Goal: Task Accomplishment & Management: Complete application form

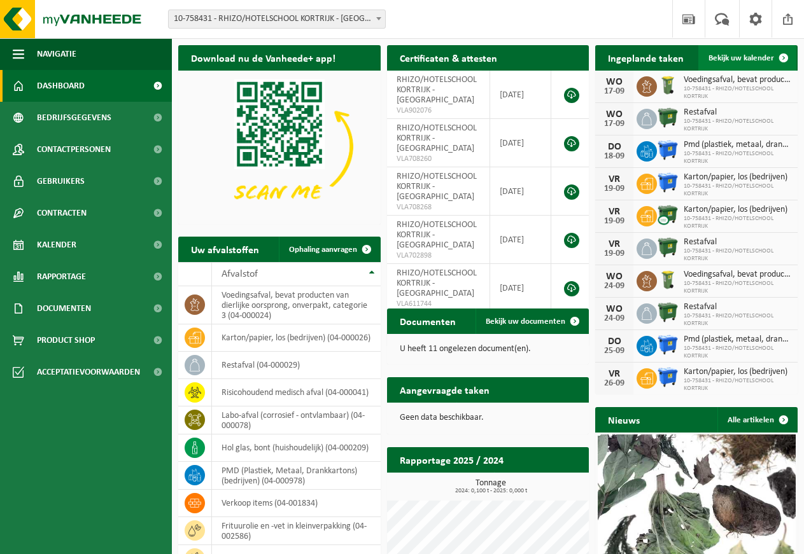
click at [724, 55] on span "Bekijk uw kalender" at bounding box center [741, 58] width 66 height 8
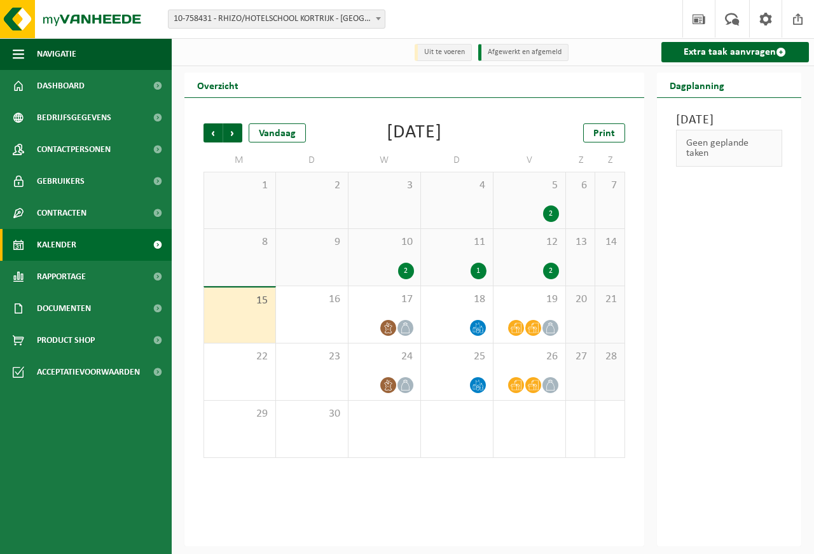
click at [698, 167] on div "Geen geplande taken" at bounding box center [729, 148] width 107 height 37
click at [713, 55] on link "Extra taak aanvragen" at bounding box center [736, 52] width 148 height 20
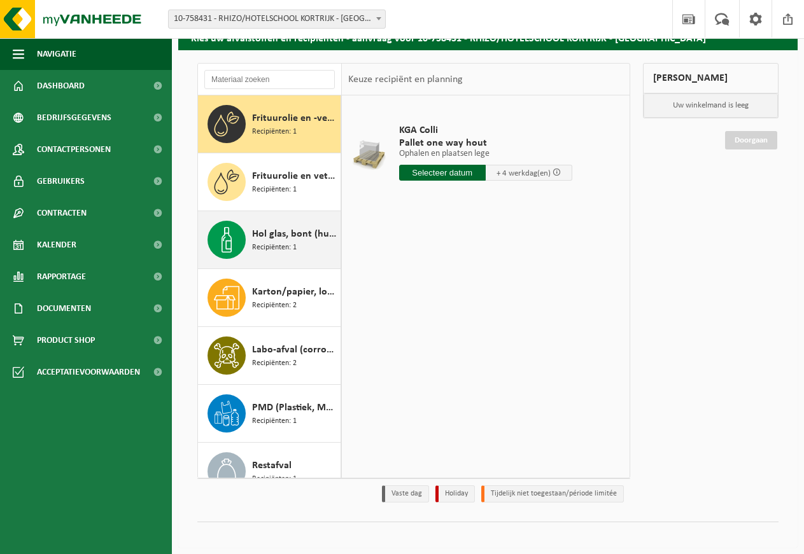
click at [279, 242] on span "Recipiënten: 1" at bounding box center [274, 248] width 45 height 12
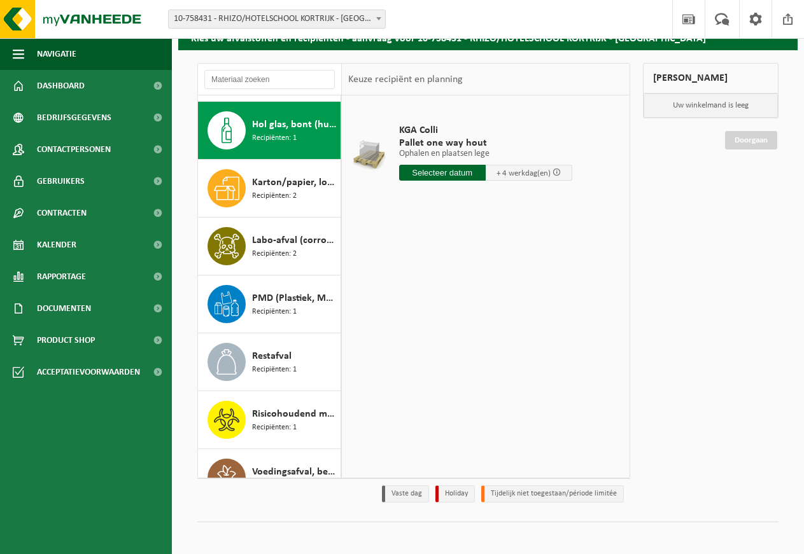
scroll to position [116, 0]
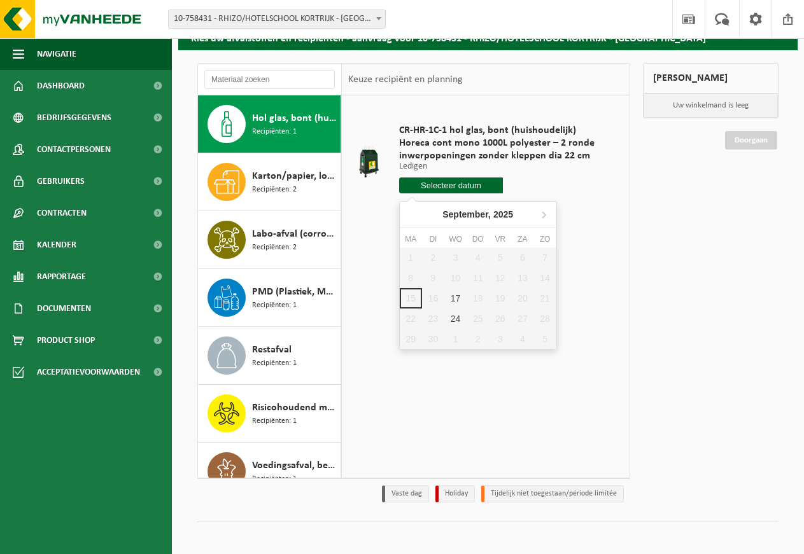
click at [485, 183] on input "text" at bounding box center [451, 186] width 104 height 16
click at [455, 302] on div "17" at bounding box center [455, 298] width 22 height 20
type input "Van 2025-09-17"
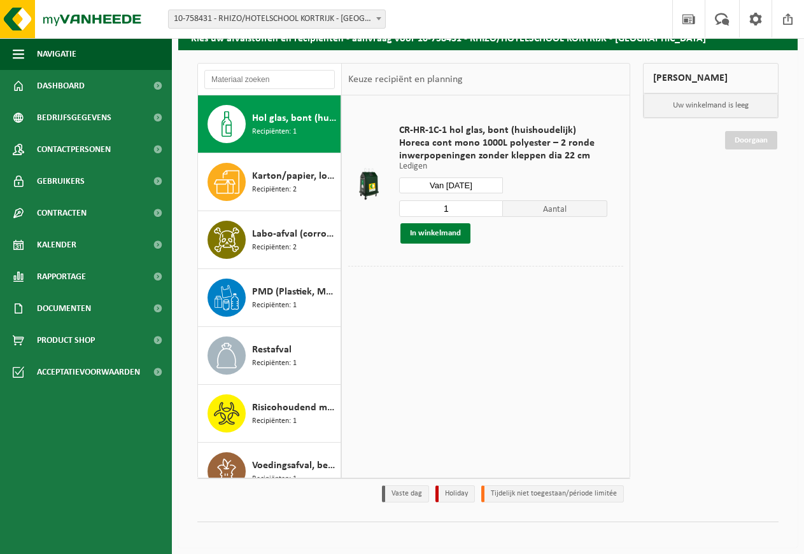
click at [442, 232] on button "In winkelmand" at bounding box center [435, 233] width 70 height 20
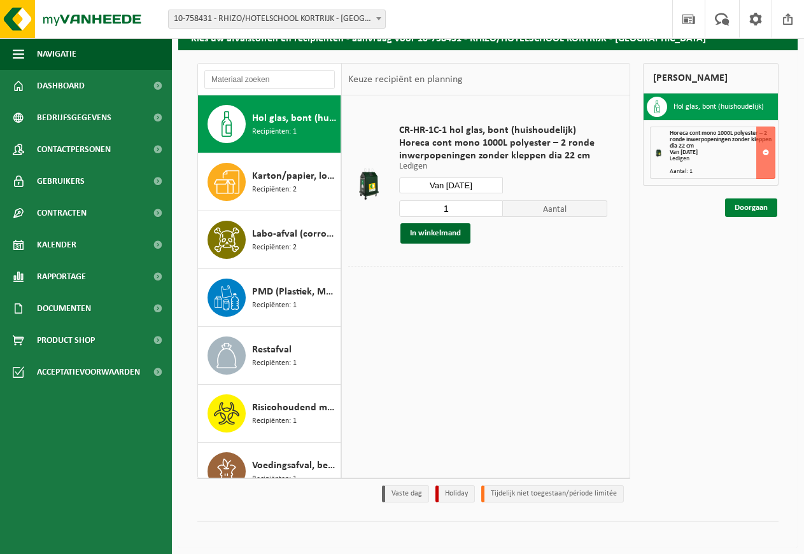
click at [757, 211] on link "Doorgaan" at bounding box center [751, 208] width 52 height 18
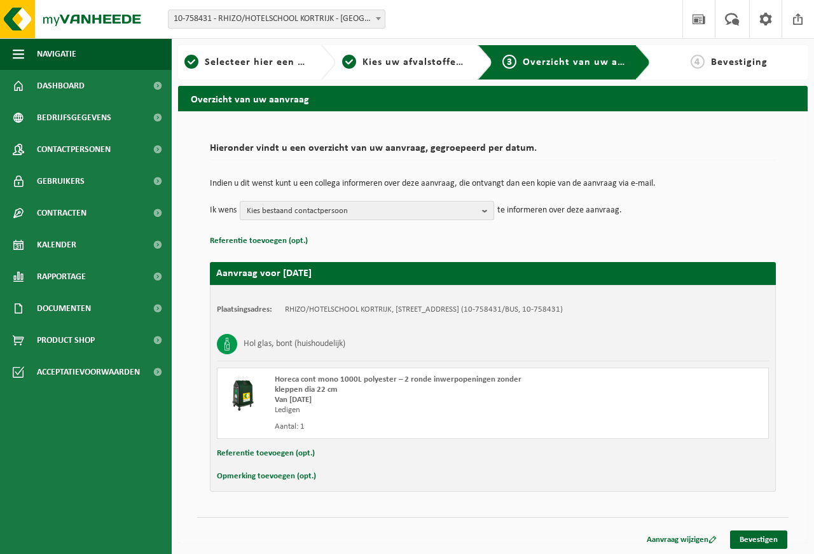
click at [482, 212] on button "Kies bestaand contactpersoon" at bounding box center [367, 210] width 255 height 19
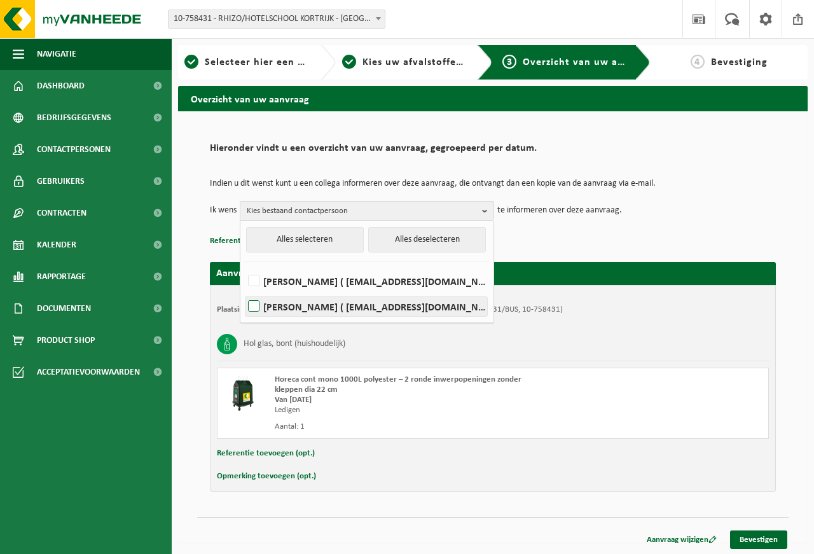
click at [256, 304] on label "JORIS LABEEUW ( joris.labeeuw@rhizo.be )" at bounding box center [367, 306] width 242 height 19
click at [244, 291] on input "JORIS LABEEUW ( joris.labeeuw@rhizo.be )" at bounding box center [243, 290] width 1 height 1
checkbox input "true"
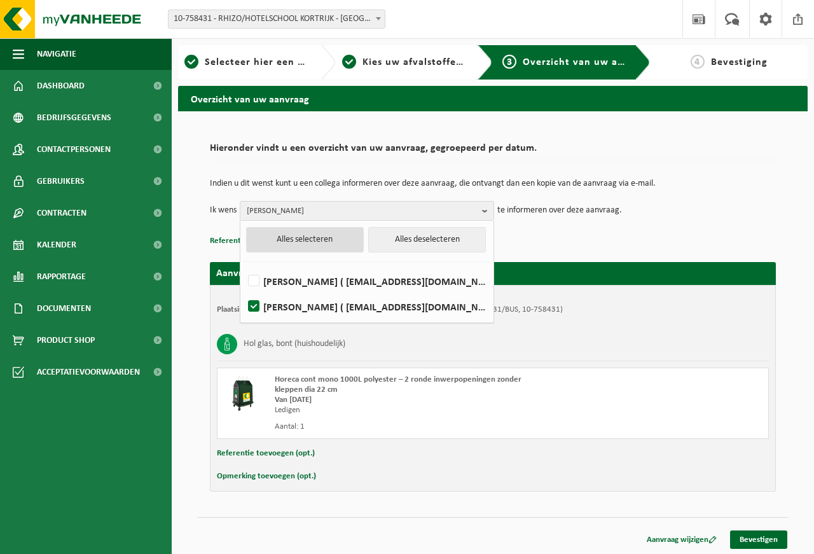
click at [301, 248] on button "Alles selecteren" at bounding box center [305, 239] width 118 height 25
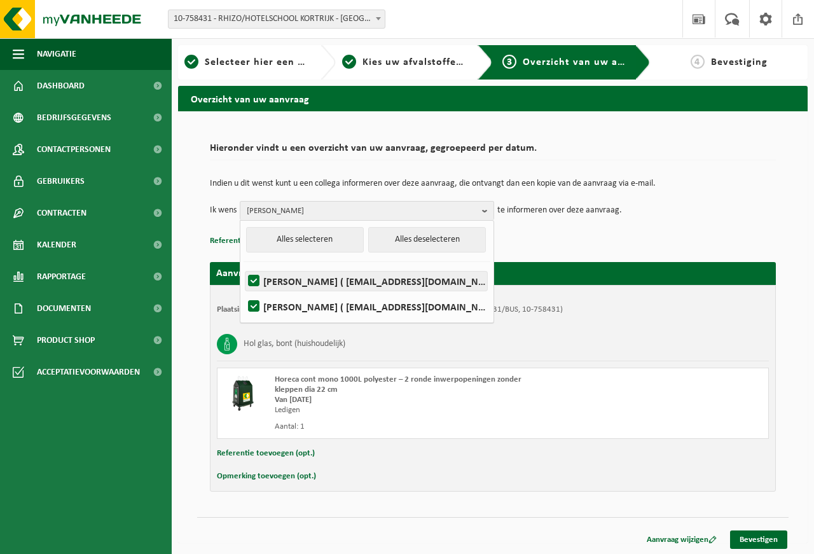
click at [259, 277] on label "GEERT DEWITTE ( geert.dewitte@rhizo.be )" at bounding box center [367, 281] width 242 height 19
click at [244, 265] on input "GEERT DEWITTE ( geert.dewitte@rhizo.be )" at bounding box center [243, 265] width 1 height 1
checkbox input "false"
click at [755, 536] on link "Bevestigen" at bounding box center [758, 540] width 57 height 18
